Goal: Task Accomplishment & Management: Use online tool/utility

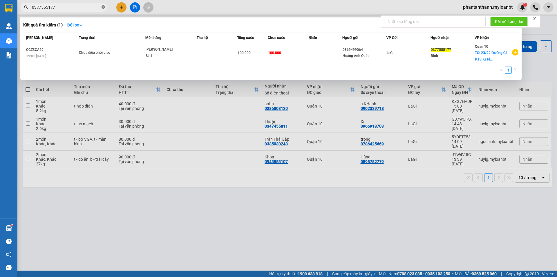
click at [105, 7] on icon "close-circle" at bounding box center [103, 6] width 3 height 3
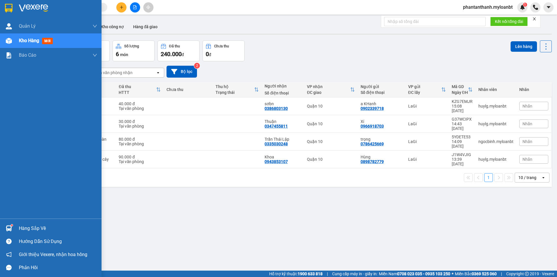
click at [37, 40] on span "Kho hàng" at bounding box center [29, 41] width 20 height 6
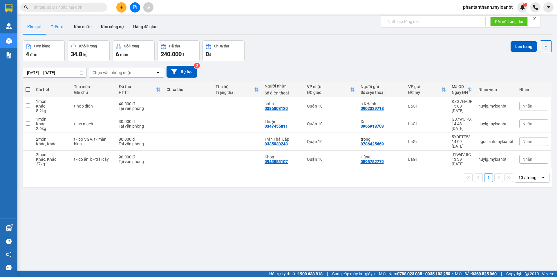
click at [60, 23] on button "Trên xe" at bounding box center [57, 27] width 23 height 14
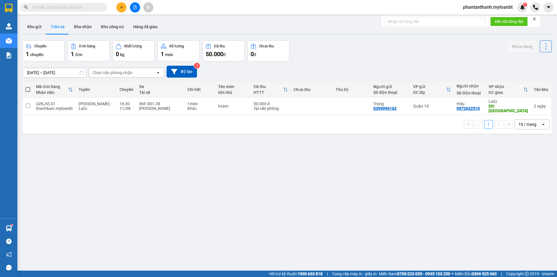
click at [145, 73] on div "Chọn văn phòng nhận" at bounding box center [122, 72] width 67 height 9
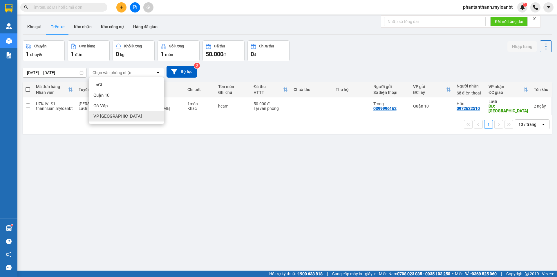
click at [129, 115] on div "VP [GEOGRAPHIC_DATA]" at bounding box center [126, 116] width 75 height 10
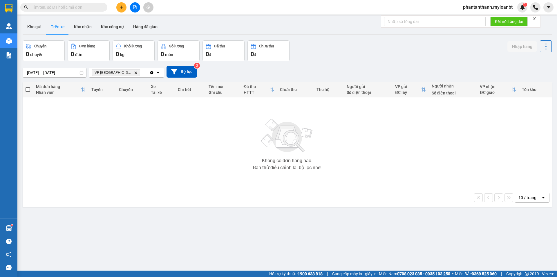
click at [487, 7] on span "phantanthanh.myloanbt" at bounding box center [488, 6] width 59 height 7
click at [478, 21] on span "Đăng xuất" at bounding box center [490, 18] width 47 height 6
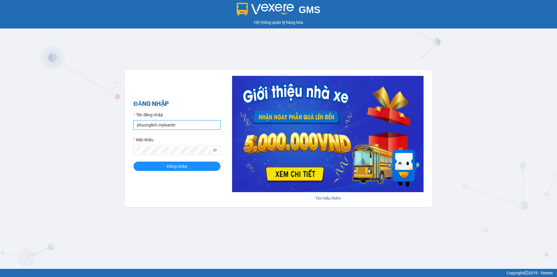
click at [189, 127] on input "phuonglinh.myloanbt" at bounding box center [177, 124] width 87 height 9
type input "huylg.myloanbt"
click at [159, 163] on button "Đăng nhập" at bounding box center [177, 165] width 87 height 9
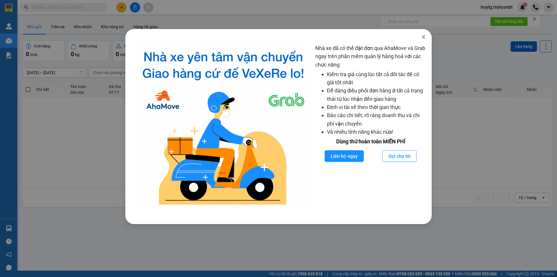
click at [424, 38] on icon "close" at bounding box center [423, 36] width 3 height 3
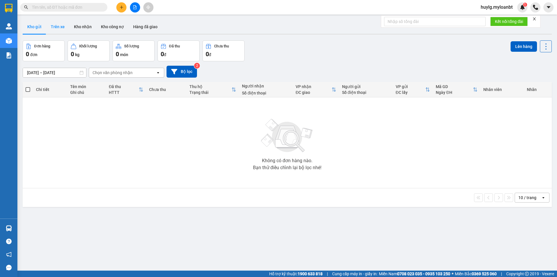
click at [64, 28] on button "Trên xe" at bounding box center [57, 27] width 23 height 14
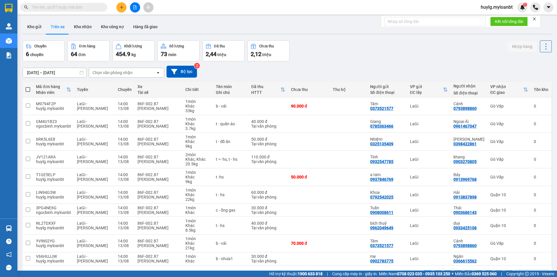
click at [100, 51] on div "64 đơn" at bounding box center [89, 54] width 36 height 8
click at [136, 72] on div "Chọn văn phòng nhận" at bounding box center [122, 72] width 67 height 9
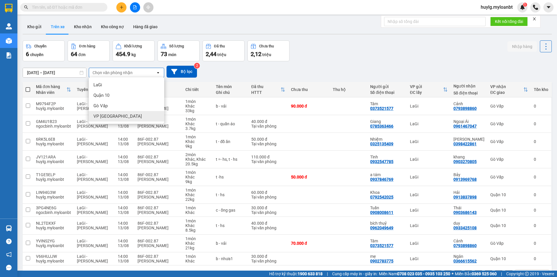
click at [134, 116] on div "VP [GEOGRAPHIC_DATA]" at bounding box center [126, 116] width 75 height 10
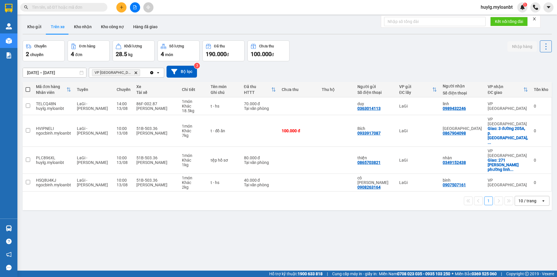
click at [91, 7] on input "text" at bounding box center [66, 7] width 69 height 6
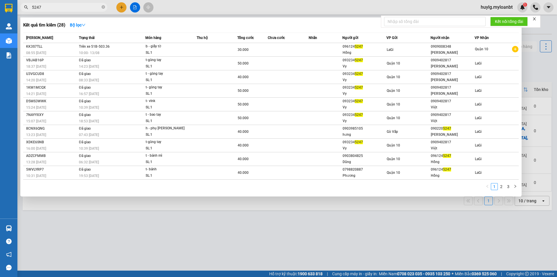
type input "5247"
